Goal: Task Accomplishment & Management: Manage account settings

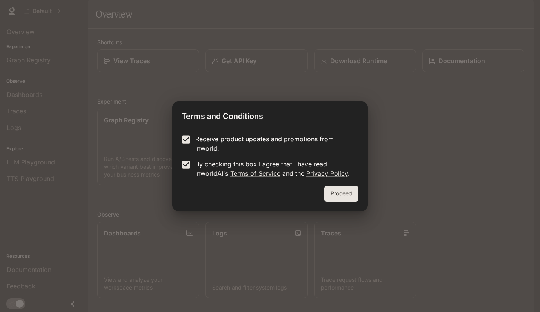
click at [338, 195] on button "Proceed" at bounding box center [341, 194] width 34 height 16
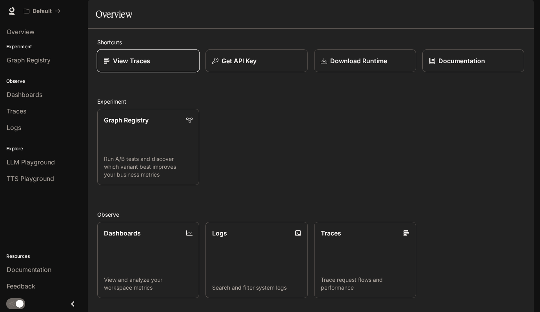
click at [147, 66] on p "View Traces" at bounding box center [131, 60] width 37 height 9
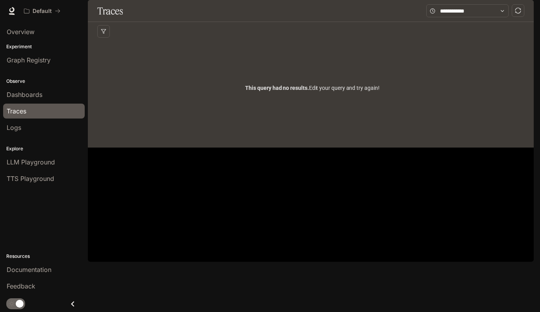
click at [479, 14] on span "Documentation" at bounding box center [486, 11] width 39 height 10
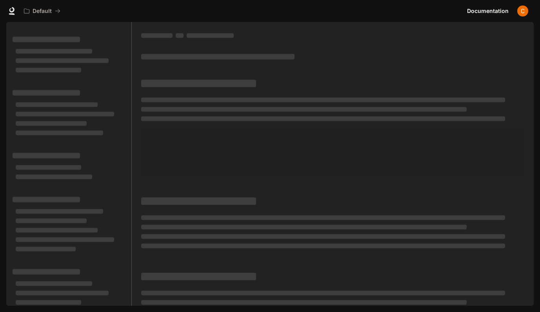
click at [10, 10] on icon at bounding box center [11, 9] width 5 height 5
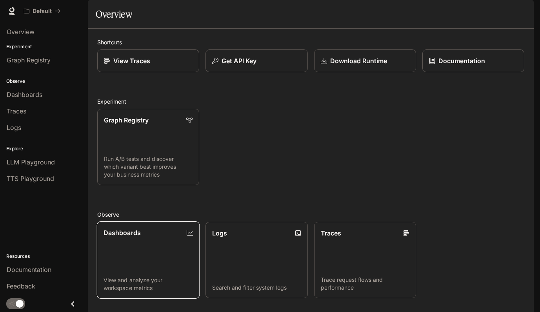
scroll to position [135, 0]
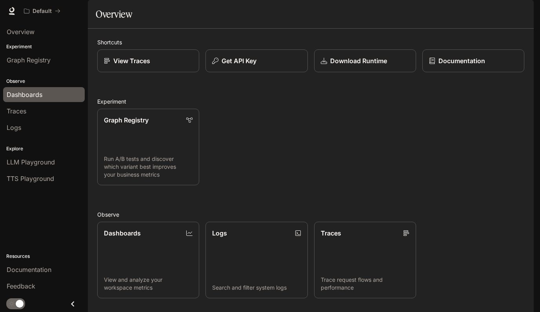
click at [39, 98] on span "Dashboards" at bounding box center [25, 94] width 36 height 9
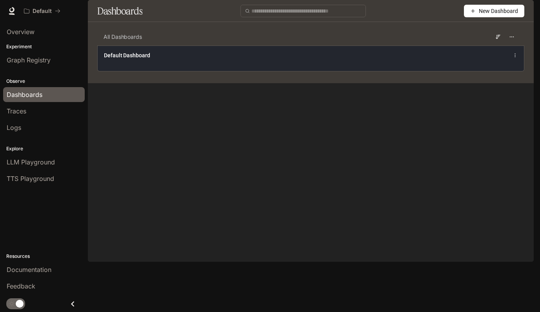
click at [150, 59] on span "Default Dashboard" at bounding box center [127, 55] width 46 height 8
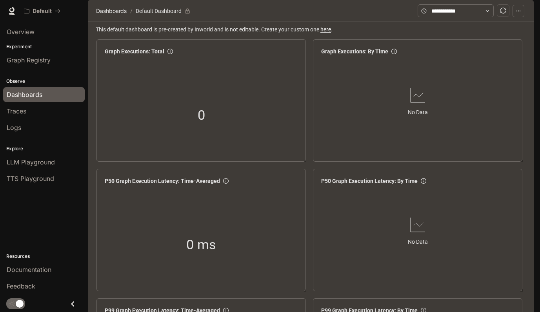
scroll to position [169, 0]
click at [27, 116] on link "Traces" at bounding box center [44, 111] width 82 height 15
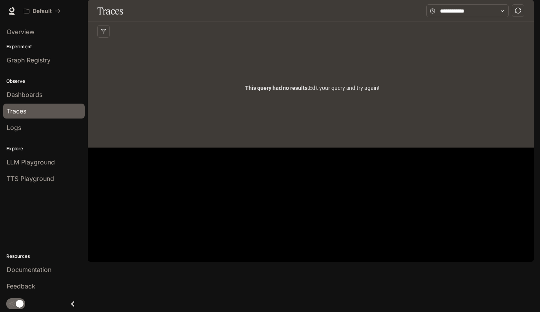
click at [19, 40] on div "Overview" at bounding box center [44, 32] width 88 height 20
click at [20, 32] on span "Overview" at bounding box center [21, 31] width 28 height 9
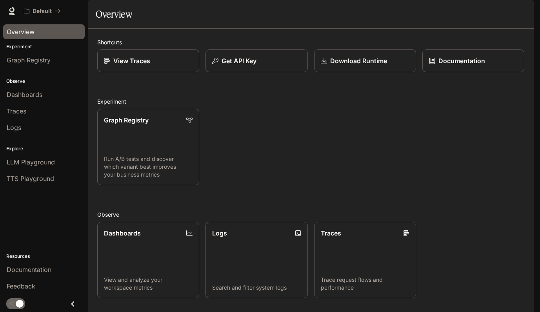
click at [519, 14] on img "button" at bounding box center [522, 10] width 11 height 11
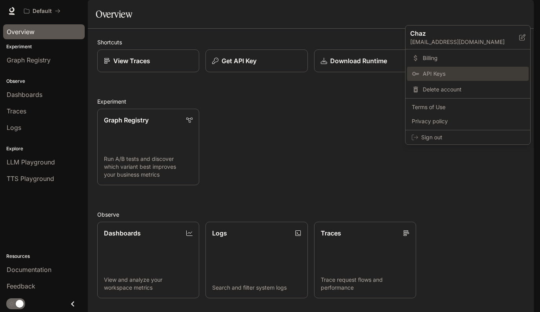
click at [446, 70] on span "API Keys" at bounding box center [473, 74] width 101 height 8
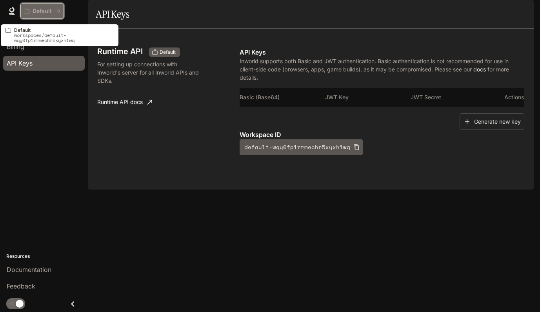
click at [51, 11] on p "Default" at bounding box center [42, 11] width 19 height 7
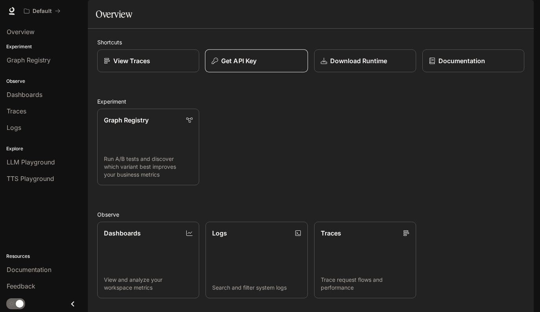
click at [289, 66] on div "Get API Key" at bounding box center [257, 60] width 90 height 9
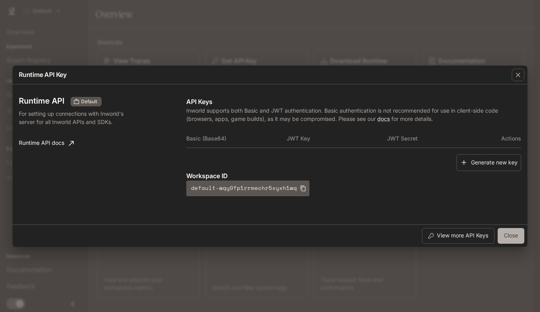
click at [509, 237] on button "Close" at bounding box center [511, 236] width 27 height 16
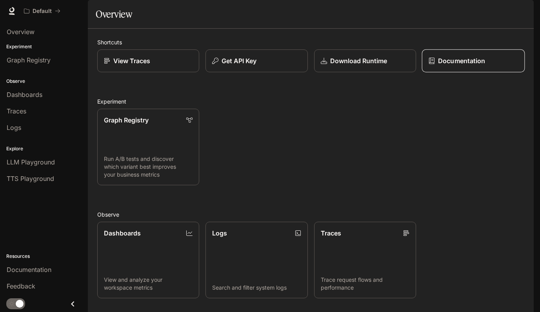
click at [443, 66] on p "Documentation" at bounding box center [461, 60] width 47 height 9
click at [531, 5] on div "Default Documentation Documentation" at bounding box center [270, 11] width 540 height 22
click at [517, 16] on button "button" at bounding box center [523, 11] width 16 height 16
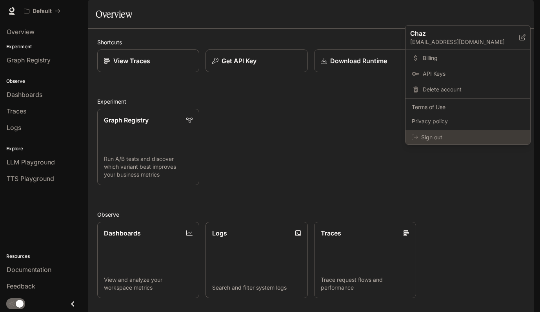
click at [431, 134] on span "Sign out" at bounding box center [472, 137] width 103 height 8
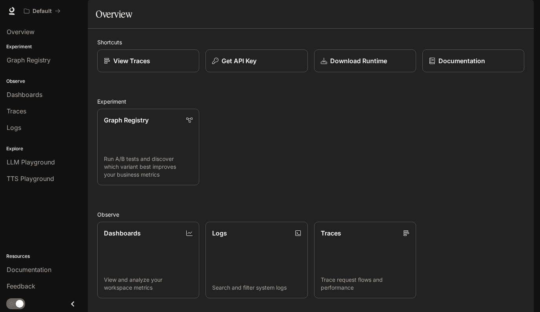
click at [524, 12] on img "button" at bounding box center [522, 10] width 11 height 11
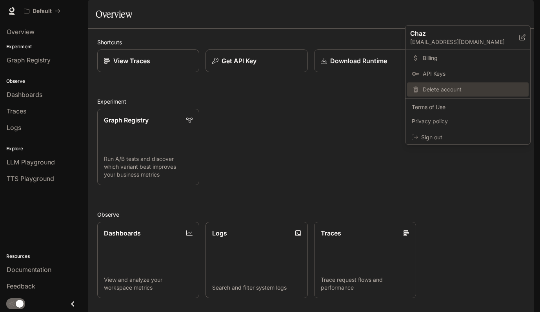
click at [447, 89] on span "Delete account" at bounding box center [473, 90] width 101 height 8
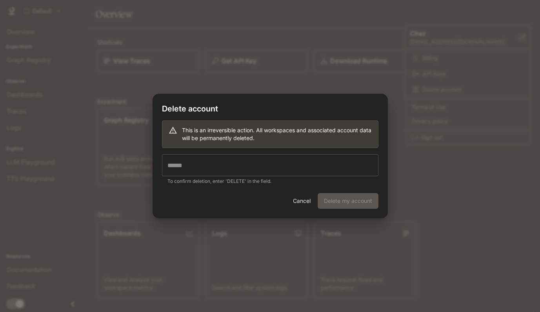
click at [238, 164] on input "text" at bounding box center [270, 165] width 217 height 22
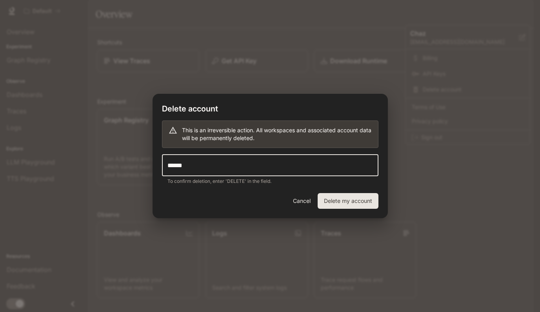
type input "******"
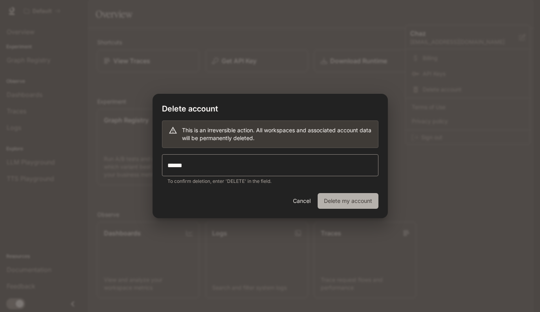
click at [330, 198] on button "Delete my account" at bounding box center [348, 201] width 61 height 16
